Goal: Transaction & Acquisition: Purchase product/service

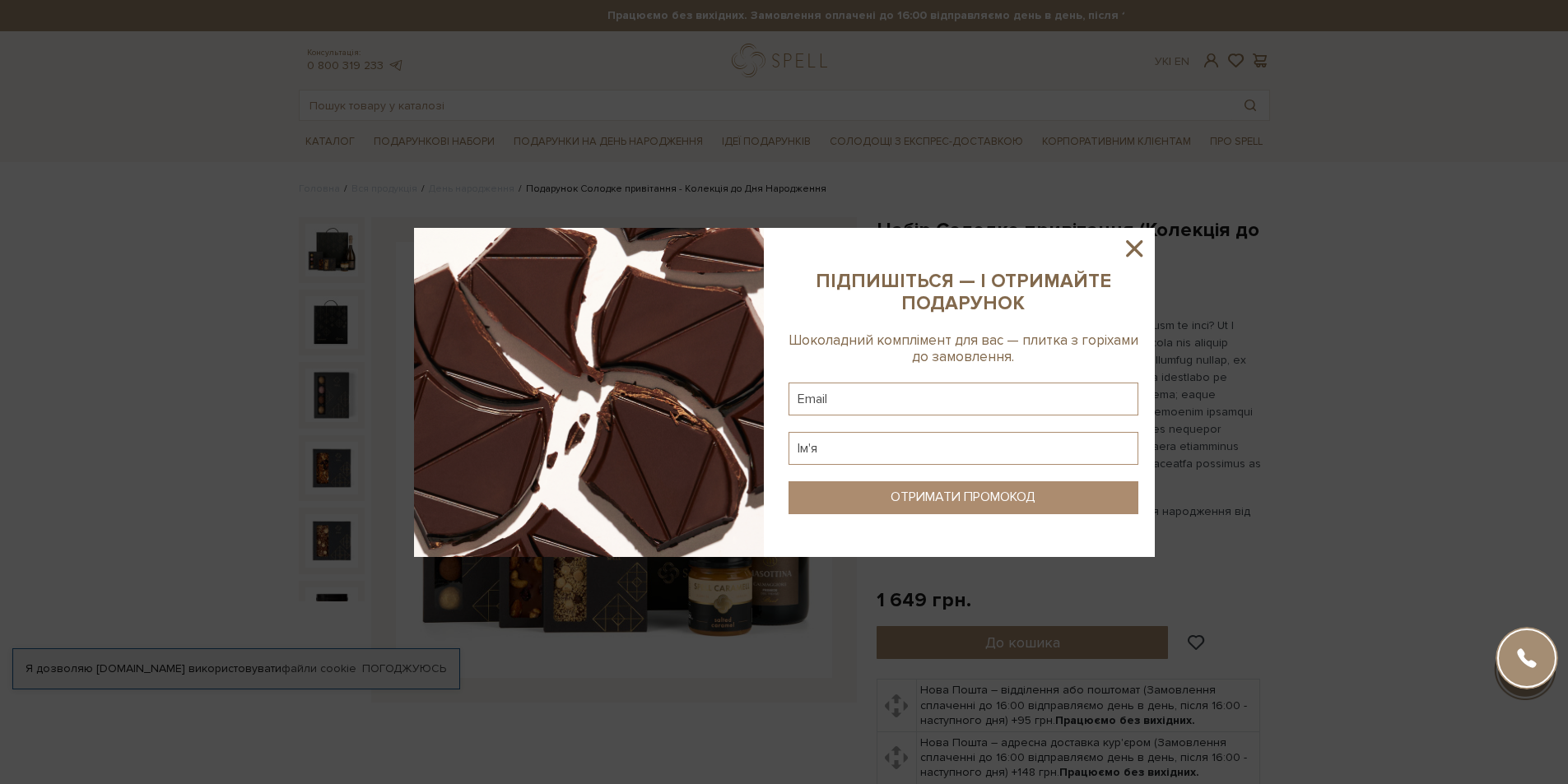
click at [1140, 244] on icon at bounding box center [1134, 249] width 17 height 17
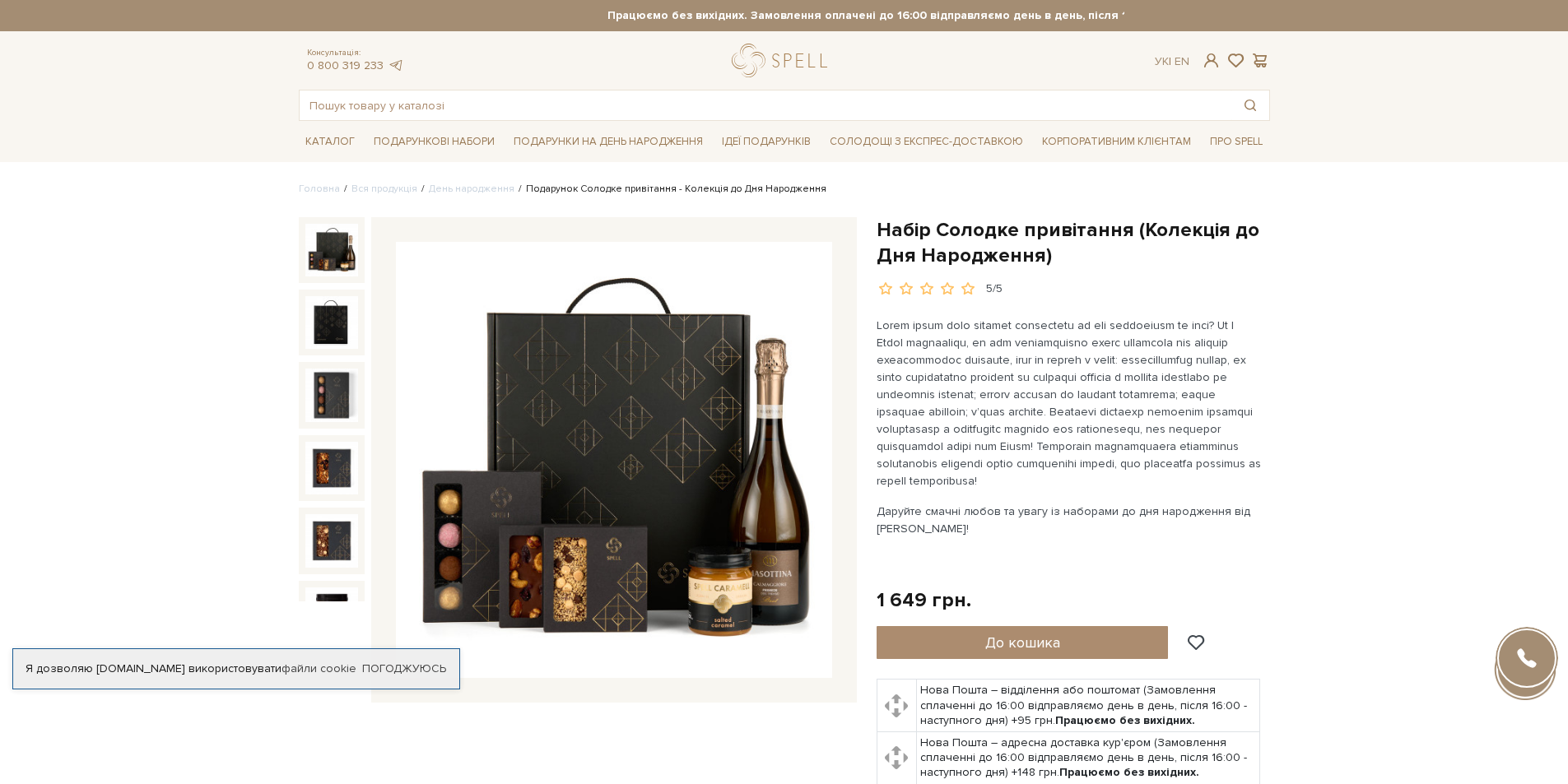
scroll to position [83, 0]
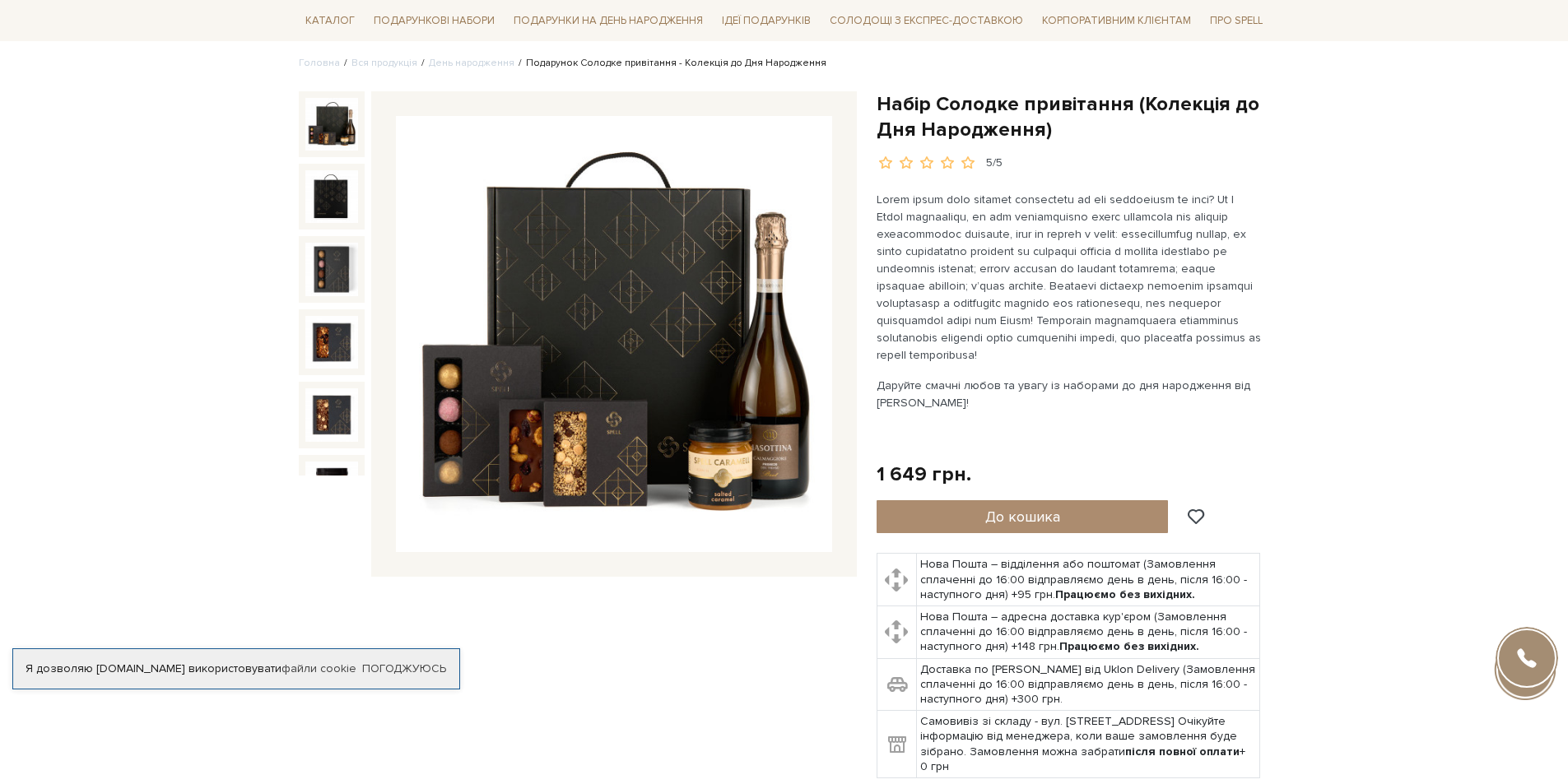
scroll to position [164, 0]
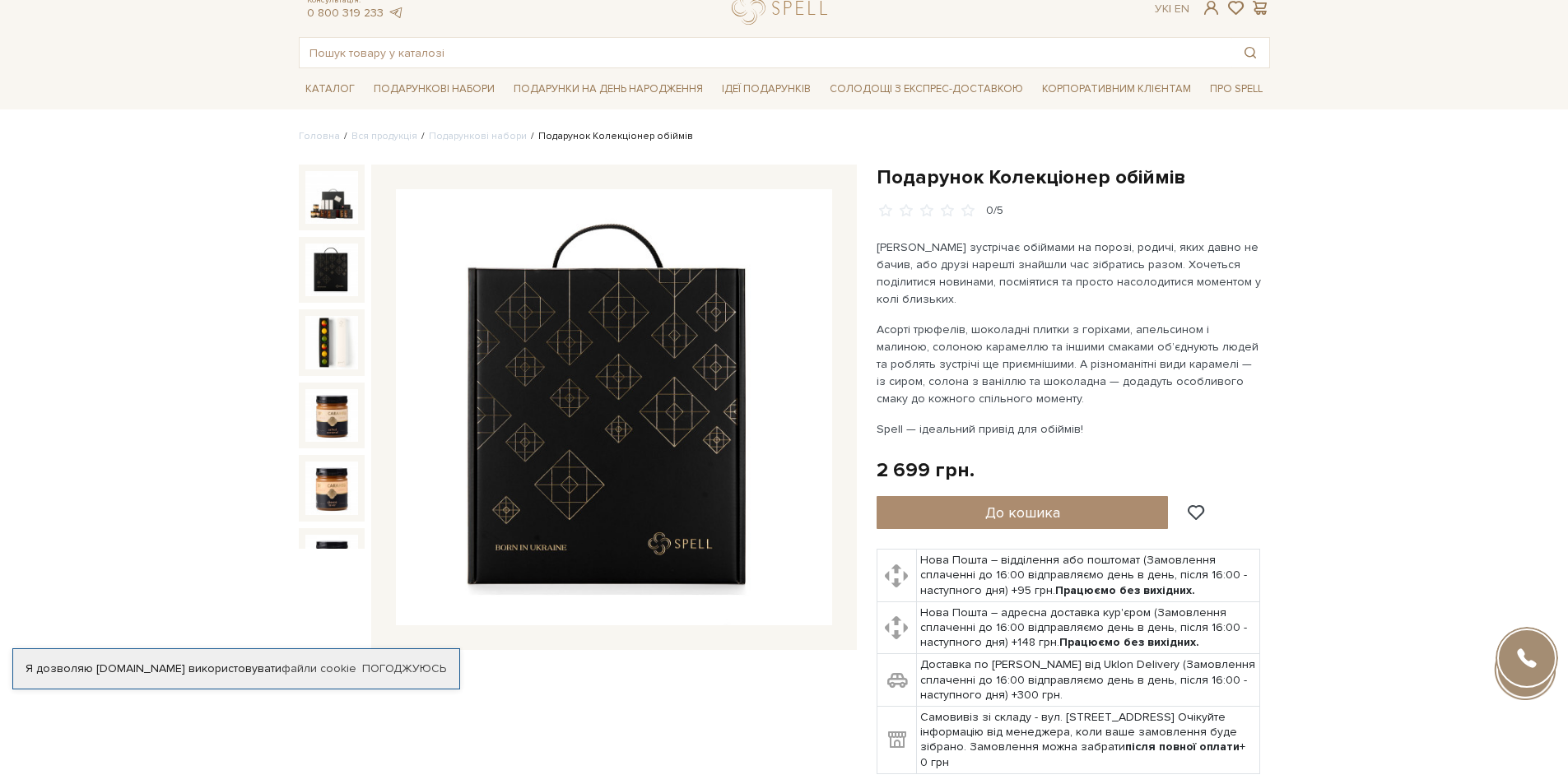
scroll to position [83, 0]
